Goal: Task Accomplishment & Management: Complete application form

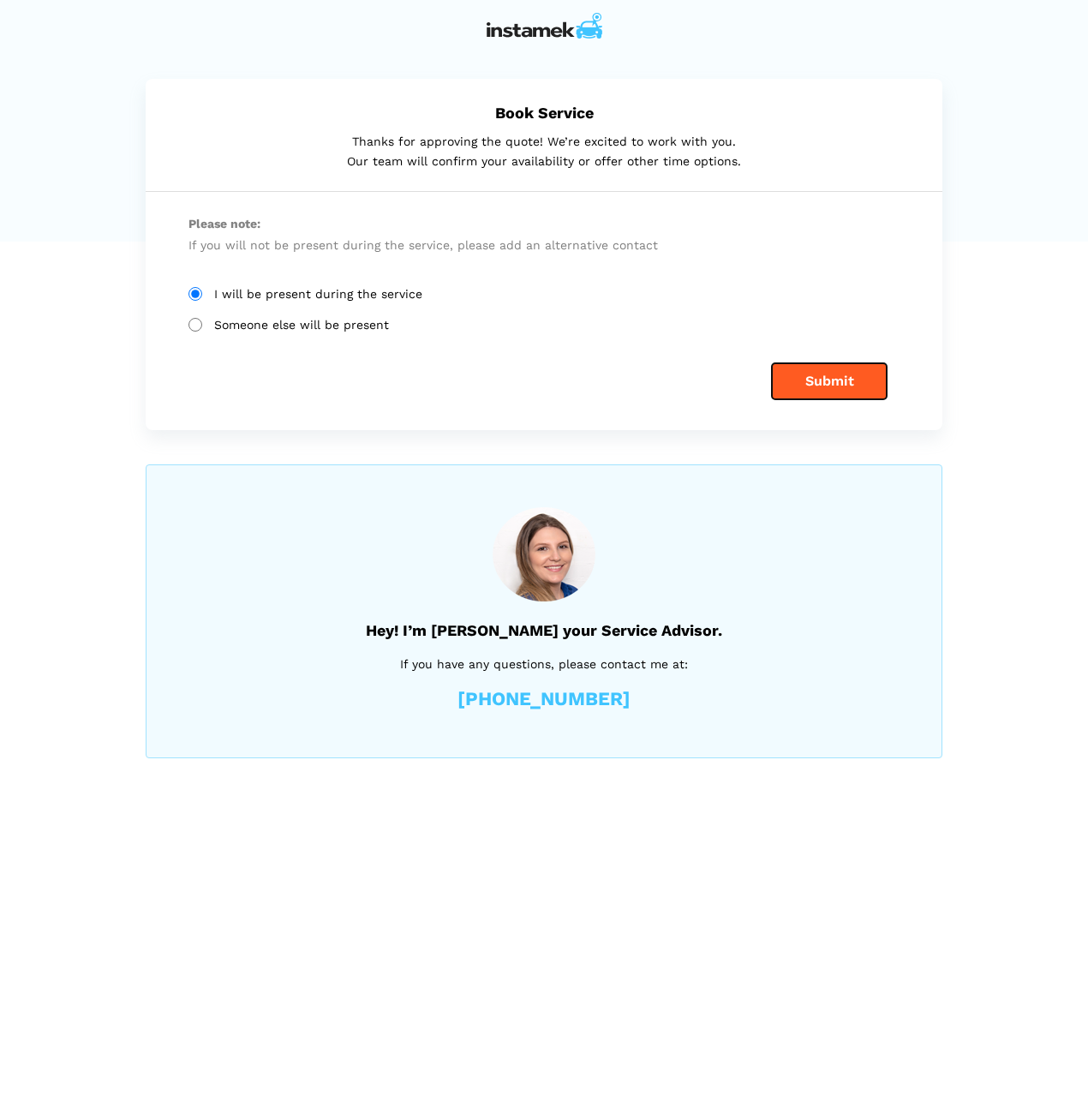
click at [804, 378] on button "Submit" at bounding box center [829, 381] width 115 height 36
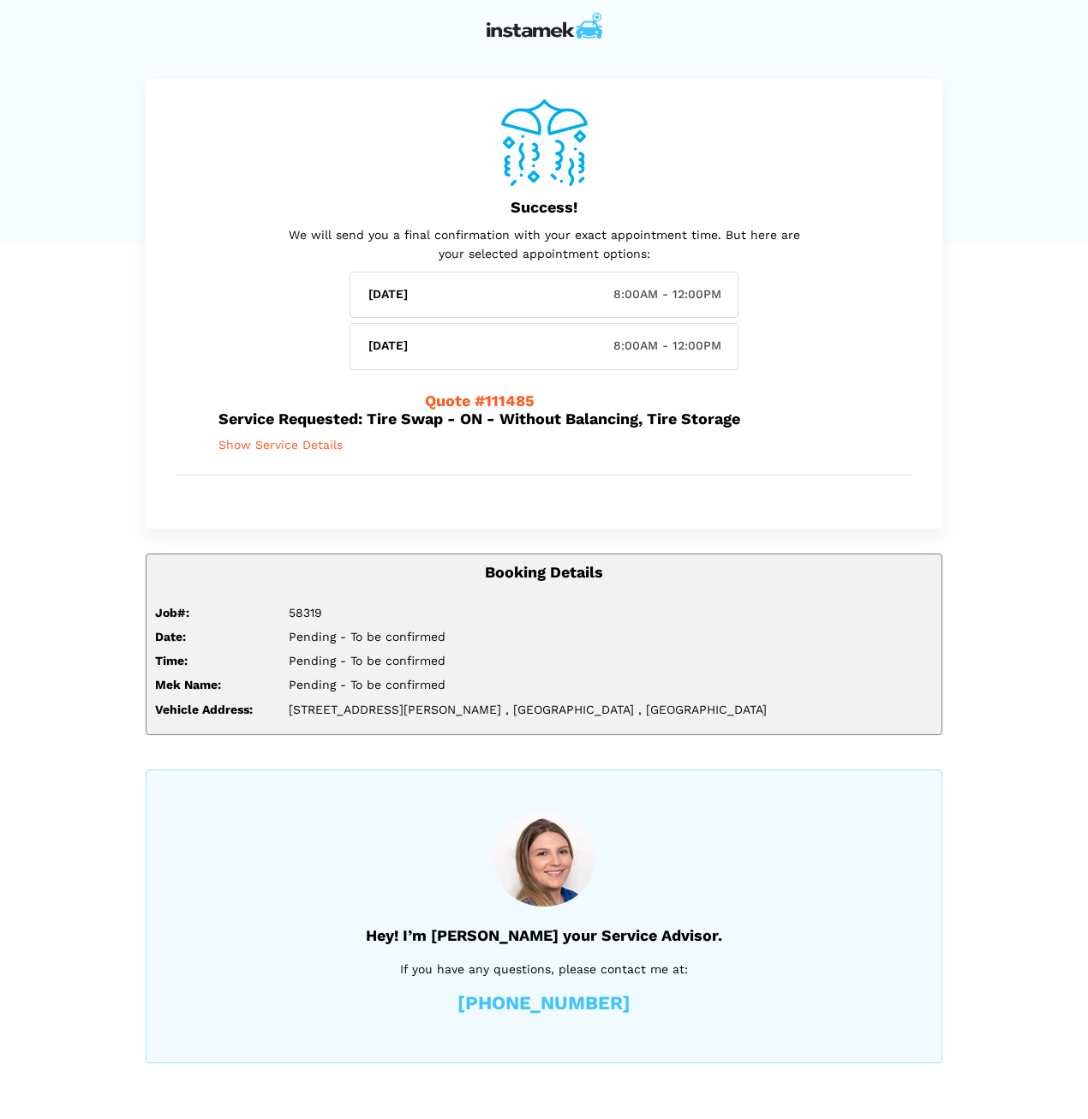
click at [898, 215] on h5 "Success!" at bounding box center [544, 207] width 711 height 18
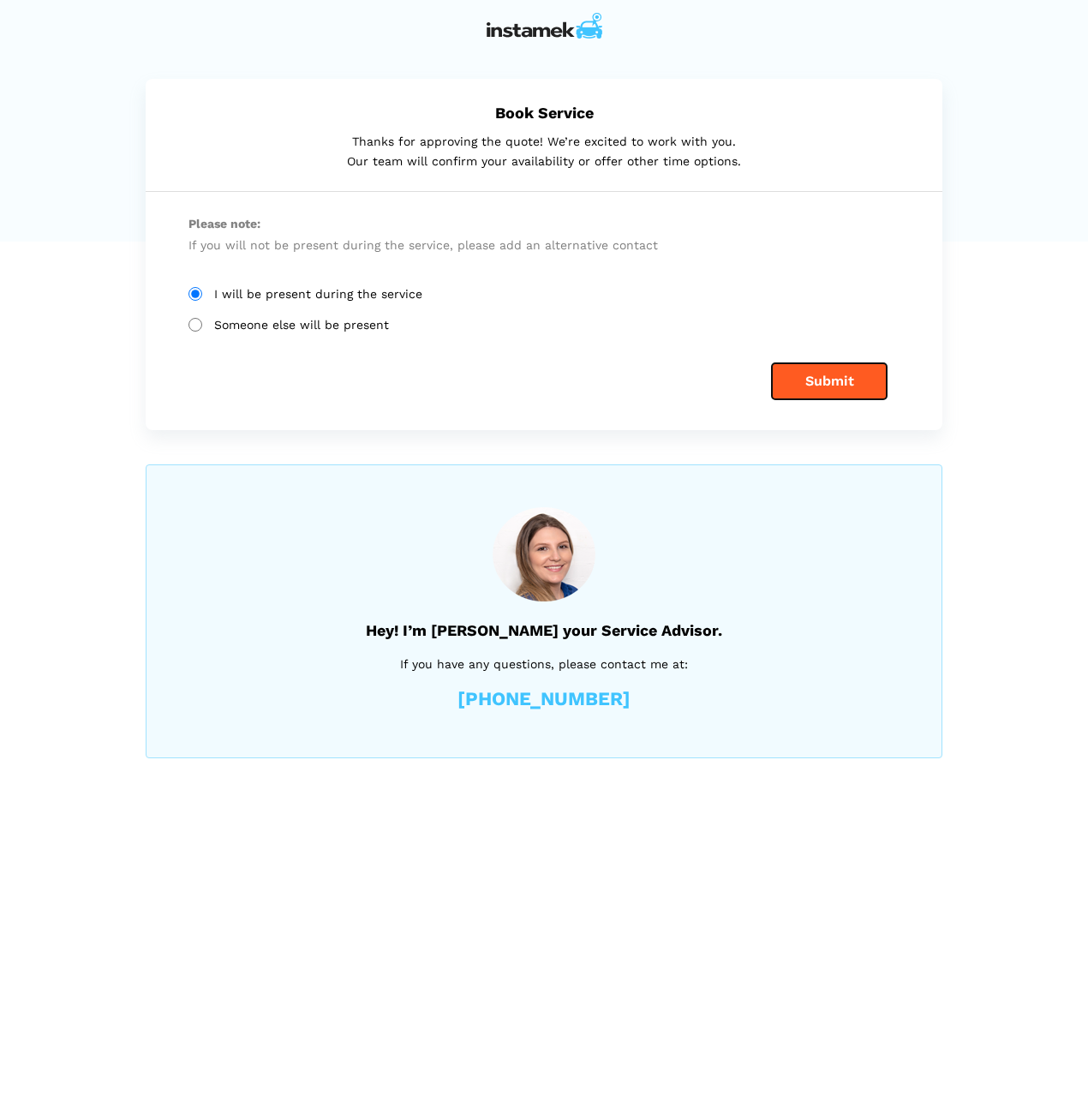
click at [831, 373] on button "Submit" at bounding box center [829, 381] width 115 height 36
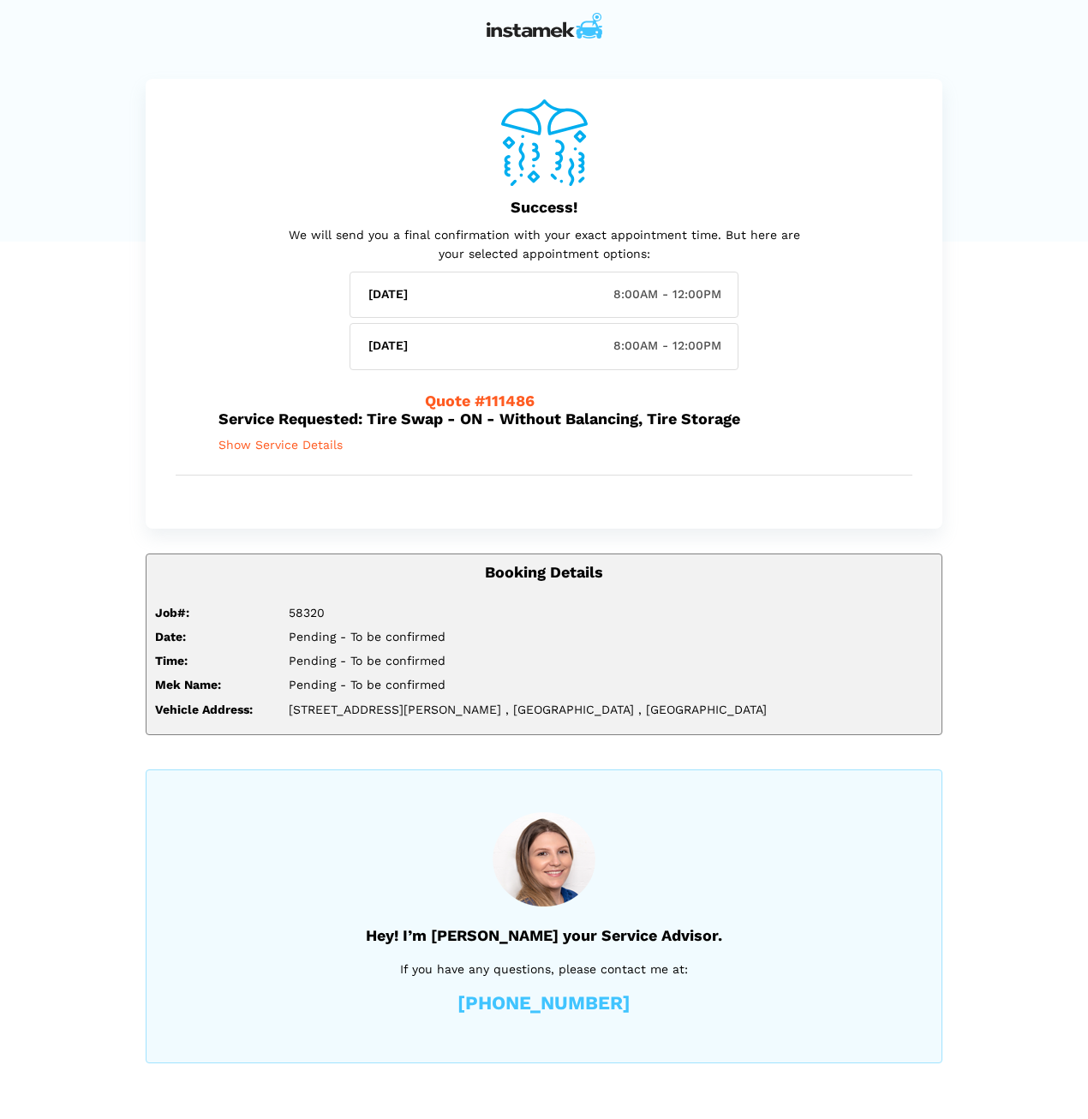
click at [120, 256] on div "Success! We will send you a final confirmation with your exact appointment time…" at bounding box center [544, 571] width 848 height 985
